Goal: Task Accomplishment & Management: Use online tool/utility

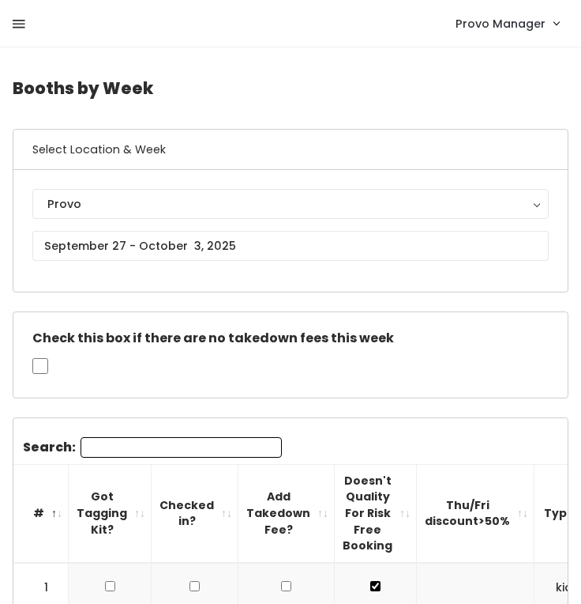
click at [19, 26] on icon at bounding box center [19, 24] width 13 height 14
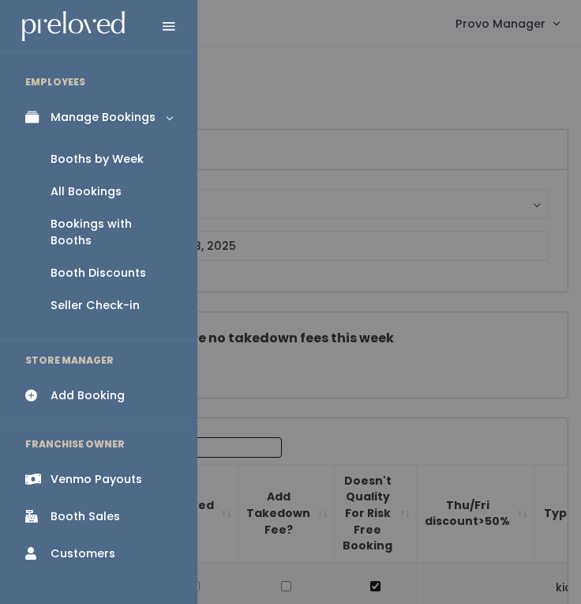
click at [101, 257] on link "Booth Discounts" at bounding box center [99, 273] width 198 height 32
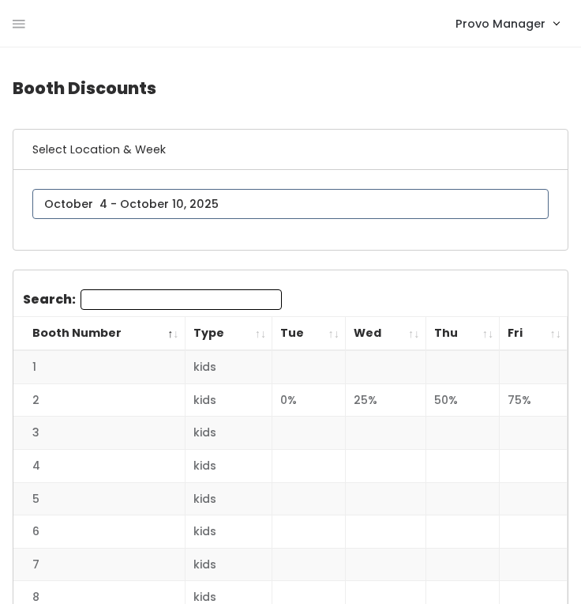
click at [167, 203] on input "text" at bounding box center [290, 204] width 517 height 30
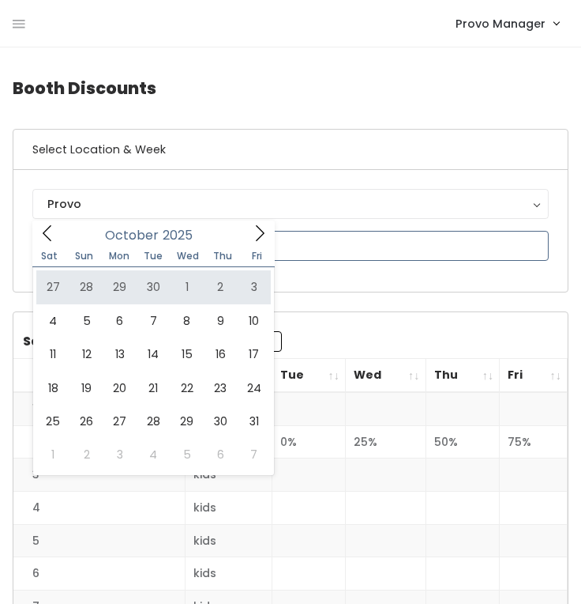
type input "[DATE] to [DATE]"
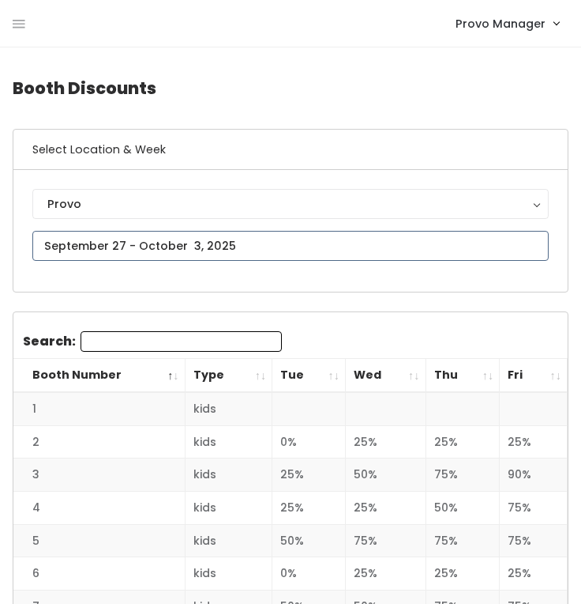
click at [181, 240] on input "text" at bounding box center [290, 246] width 517 height 30
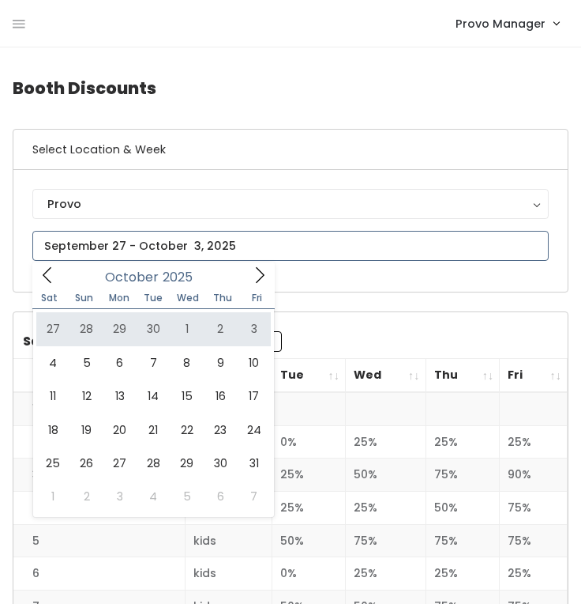
type input "[DATE] to [DATE]"
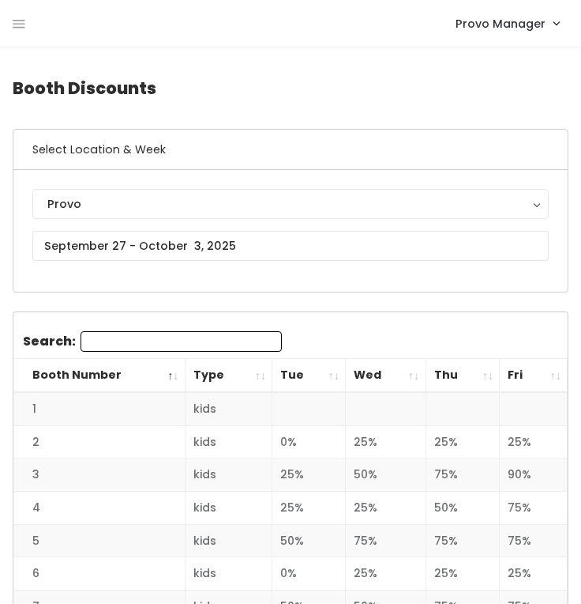
click at [546, 378] on th "Fri" at bounding box center [534, 376] width 68 height 34
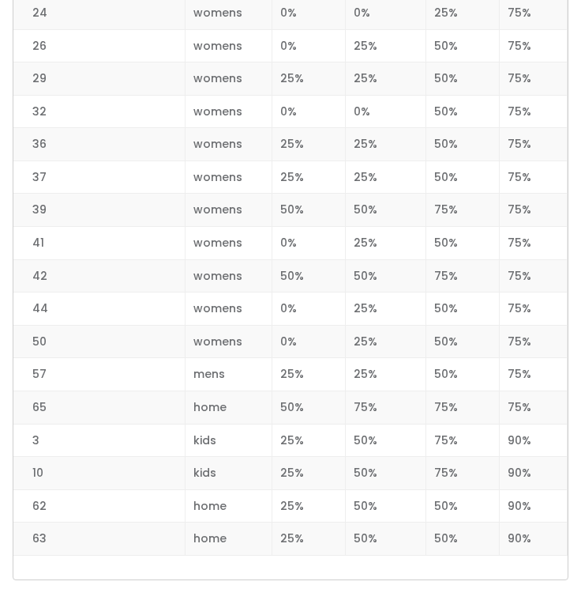
scroll to position [2043, 0]
